Goal: Information Seeking & Learning: Learn about a topic

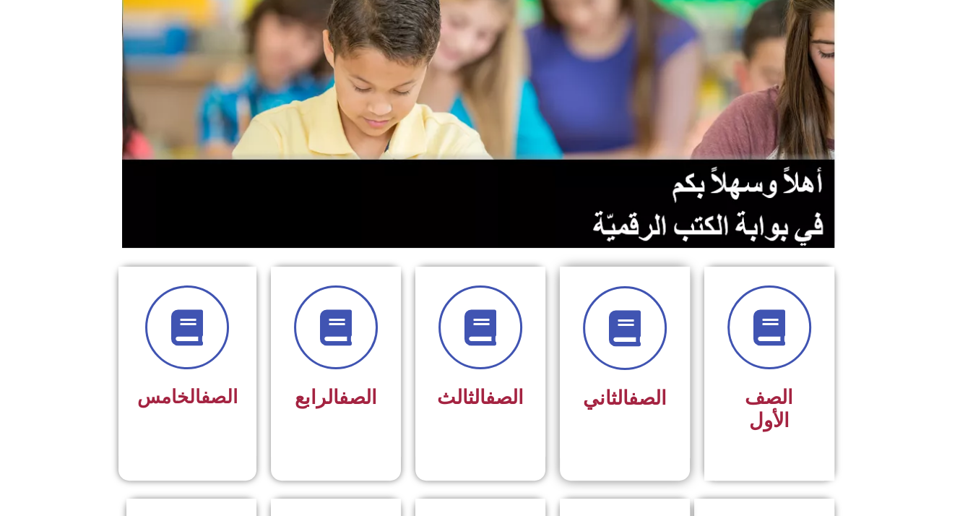
scroll to position [217, 0]
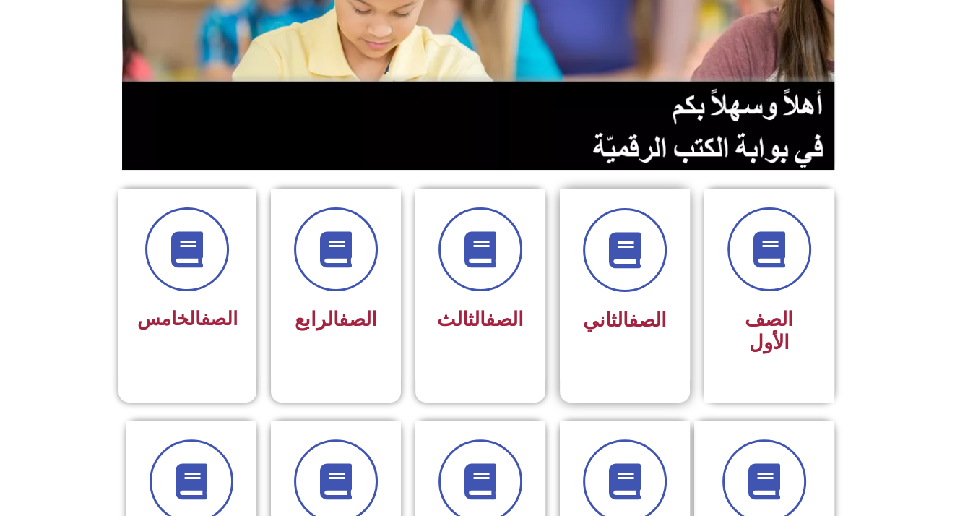
click at [644, 287] on div at bounding box center [624, 250] width 91 height 84
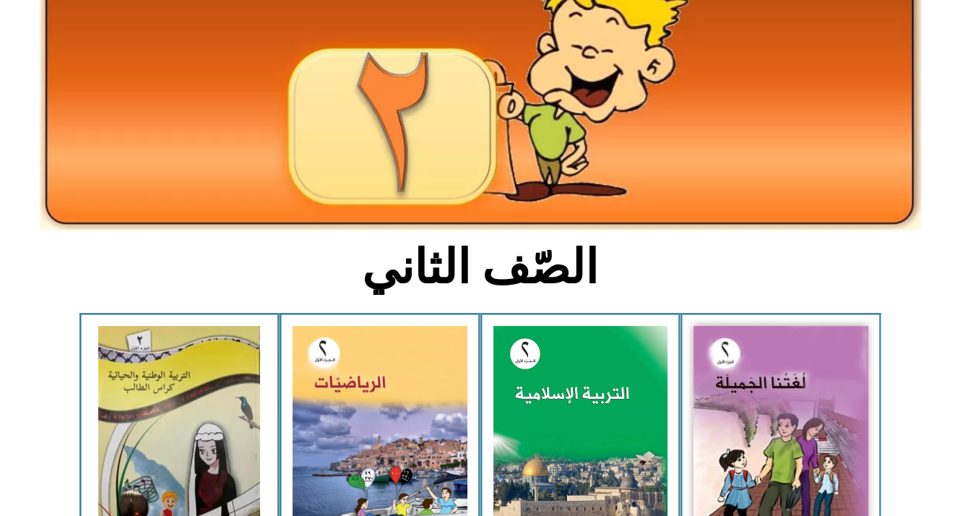
scroll to position [144, 0]
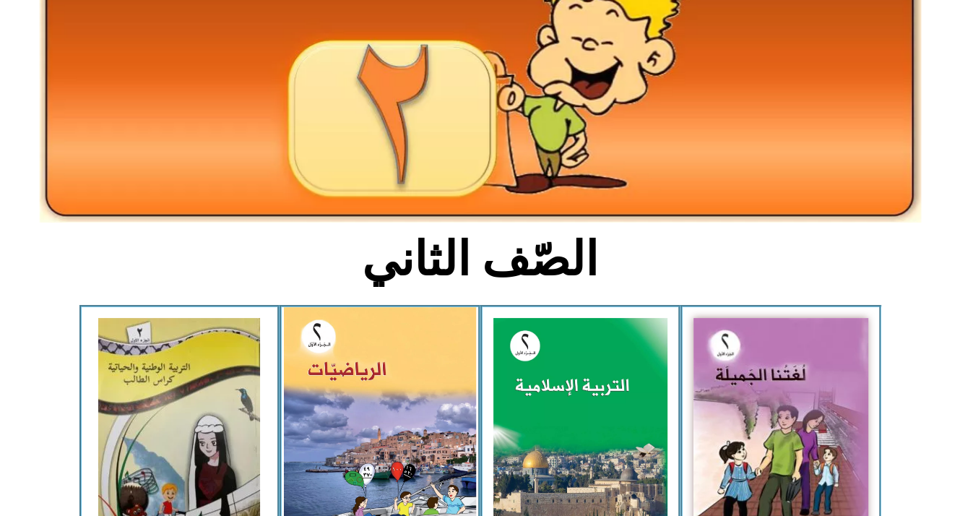
click at [345, 376] on img at bounding box center [380, 426] width 192 height 238
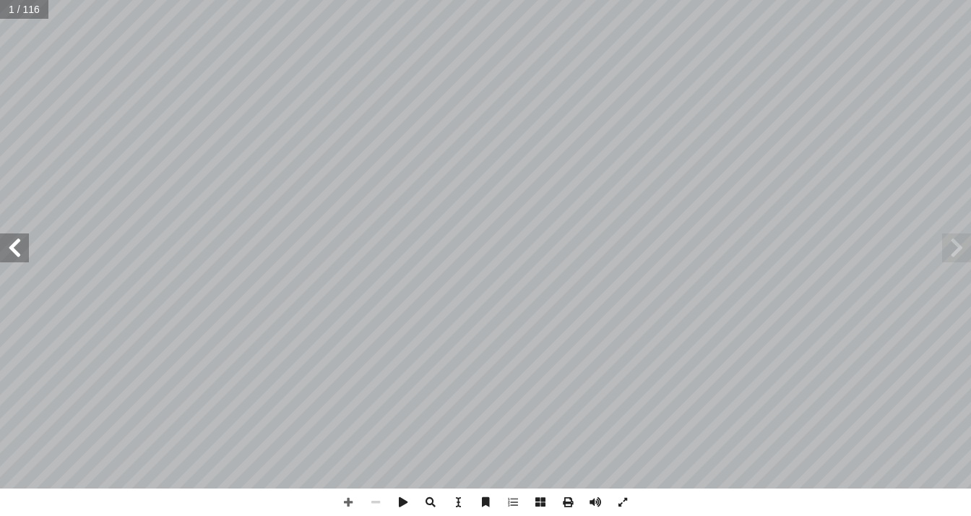
click at [19, 238] on span at bounding box center [14, 247] width 29 height 29
click at [20, 238] on span at bounding box center [14, 247] width 29 height 29
click at [23, 238] on span at bounding box center [14, 247] width 29 height 29
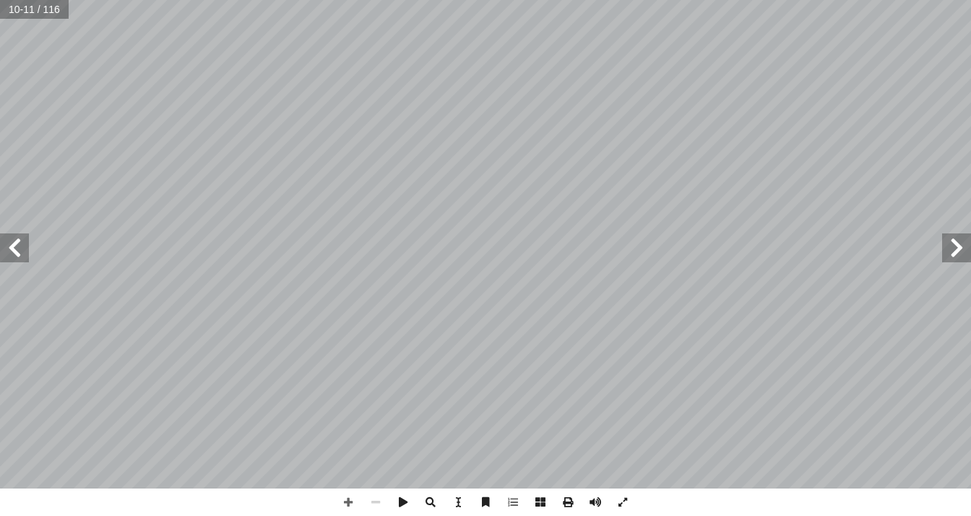
click at [23, 238] on span at bounding box center [14, 247] width 29 height 29
